Goal: Communication & Community: Share content

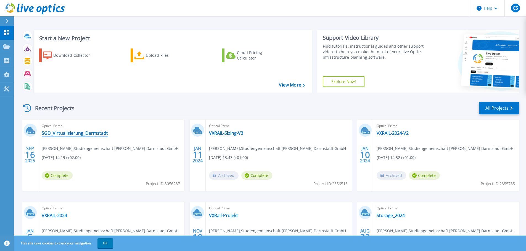
click at [72, 133] on link "SGD_Virtualisierung_Darmstadt" at bounding box center [75, 134] width 66 height 6
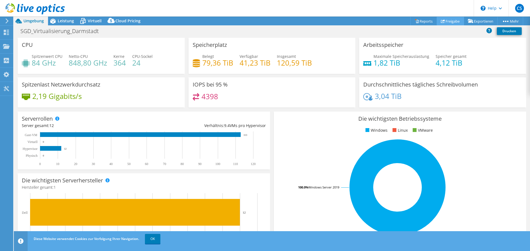
click at [447, 21] on link "Freigabe" at bounding box center [450, 21] width 27 height 9
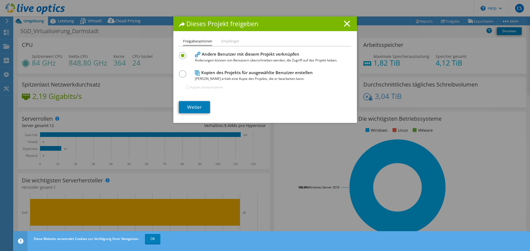
click at [222, 41] on li "Empfänger" at bounding box center [230, 41] width 18 height 7
click at [227, 42] on li "Empfänger" at bounding box center [230, 41] width 18 height 7
click at [199, 107] on link "Weiter" at bounding box center [194, 107] width 31 height 12
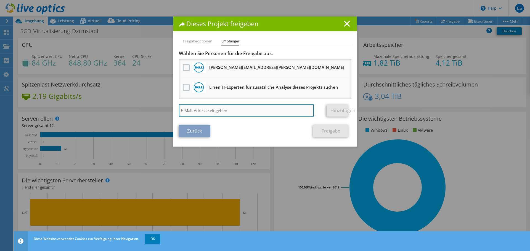
click at [198, 113] on input "search" at bounding box center [246, 111] width 135 height 12
click at [204, 113] on input "search" at bounding box center [246, 111] width 135 height 12
click at [191, 112] on input "search" at bounding box center [246, 111] width 135 height 12
paste input "[PERSON_NAME][EMAIL_ADDRESS][PERSON_NAME][DOMAIN_NAME]"
type input "[PERSON_NAME][EMAIL_ADDRESS][PERSON_NAME][DOMAIN_NAME]"
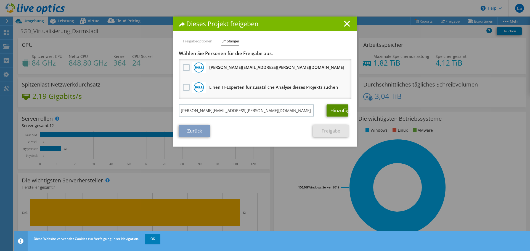
click at [335, 110] on link "Hinzufügen" at bounding box center [338, 111] width 22 height 12
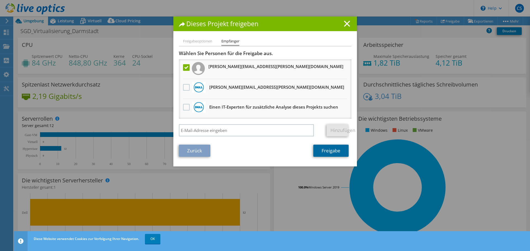
click at [326, 152] on link "Freigabe" at bounding box center [330, 151] width 35 height 12
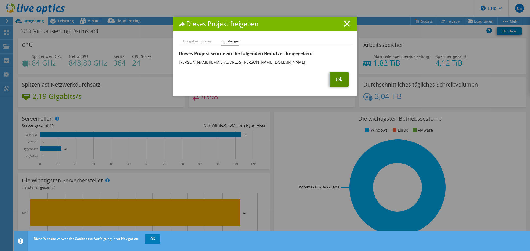
click at [340, 81] on link "Ok" at bounding box center [339, 79] width 19 height 14
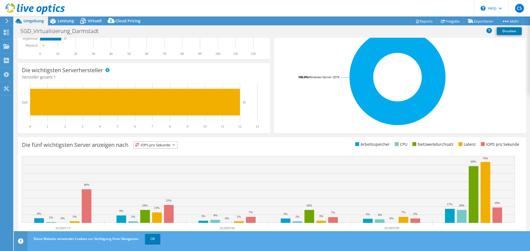
scroll to position [117, 0]
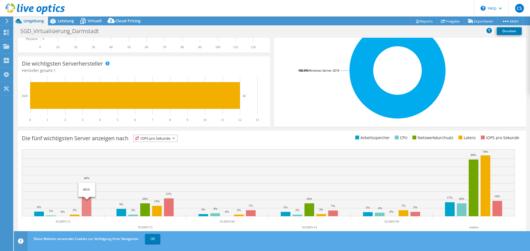
click at [87, 210] on rect at bounding box center [87, 200] width 10 height 34
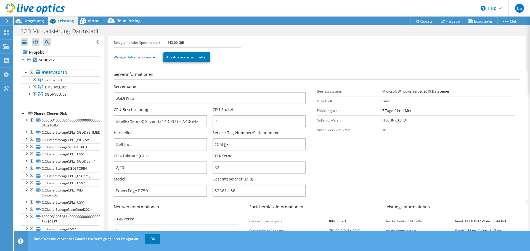
scroll to position [0, 0]
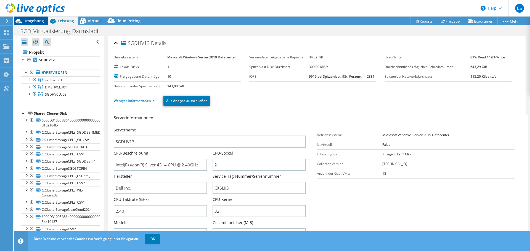
click at [32, 20] on span "Umgebung" at bounding box center [33, 20] width 20 height 5
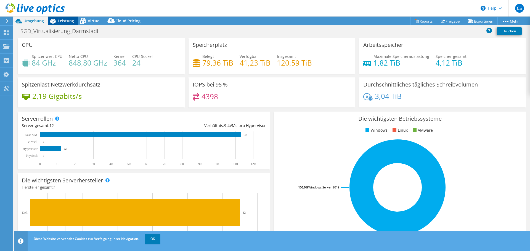
click at [61, 20] on span "Leistung" at bounding box center [66, 20] width 16 height 5
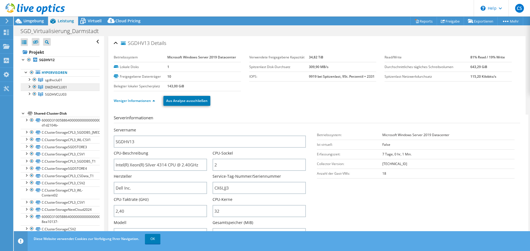
click at [50, 86] on span "DMZHVCLU01" at bounding box center [56, 87] width 22 height 5
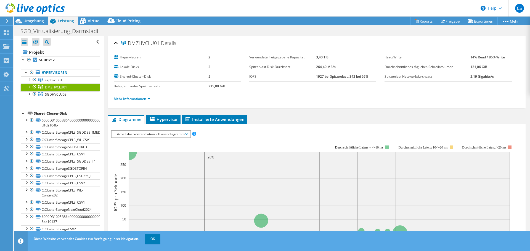
click at [29, 87] on div at bounding box center [29, 87] width 6 height 6
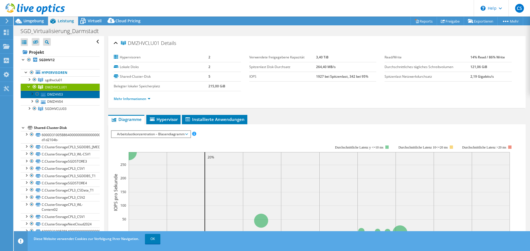
click at [53, 95] on link "DMZHV03" at bounding box center [60, 94] width 79 height 7
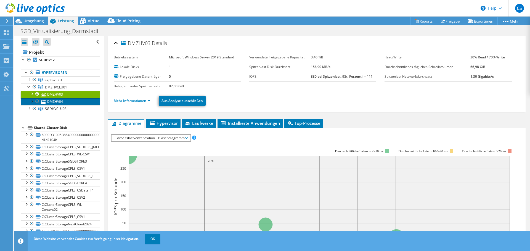
click at [47, 102] on link "DMZHV04" at bounding box center [60, 101] width 79 height 7
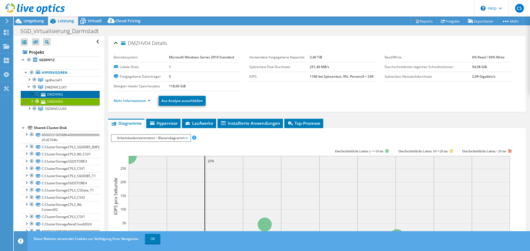
click at [54, 95] on link "DMZHV03" at bounding box center [60, 94] width 79 height 7
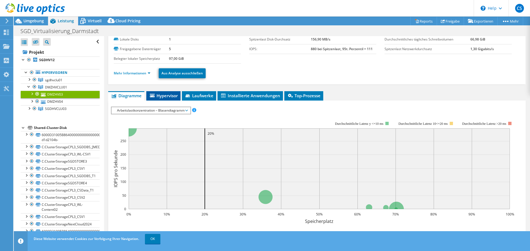
click at [159, 97] on span "Hypervisor" at bounding box center [163, 96] width 29 height 6
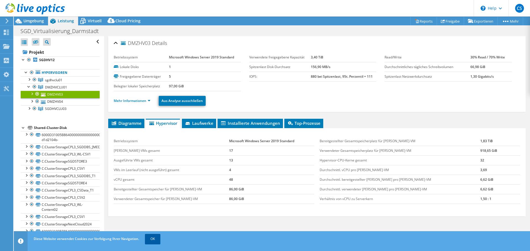
drag, startPoint x: 154, startPoint y: 239, endPoint x: 158, endPoint y: 237, distance: 5.1
click at [154, 239] on link "OK" at bounding box center [152, 239] width 15 height 10
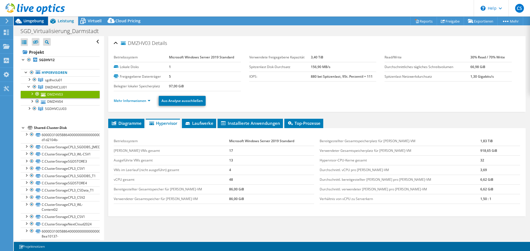
click at [30, 19] on span "Umgebung" at bounding box center [33, 20] width 20 height 5
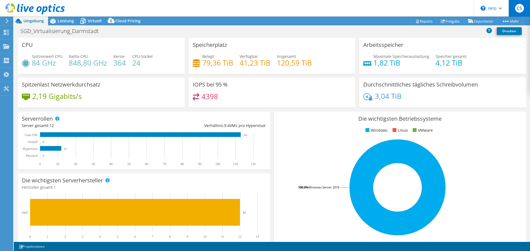
click at [522, 6] on span "CS" at bounding box center [519, 8] width 9 height 9
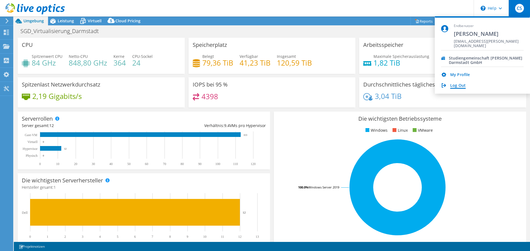
click at [464, 86] on link "Log Out" at bounding box center [457, 85] width 15 height 5
